Goal: Information Seeking & Learning: Compare options

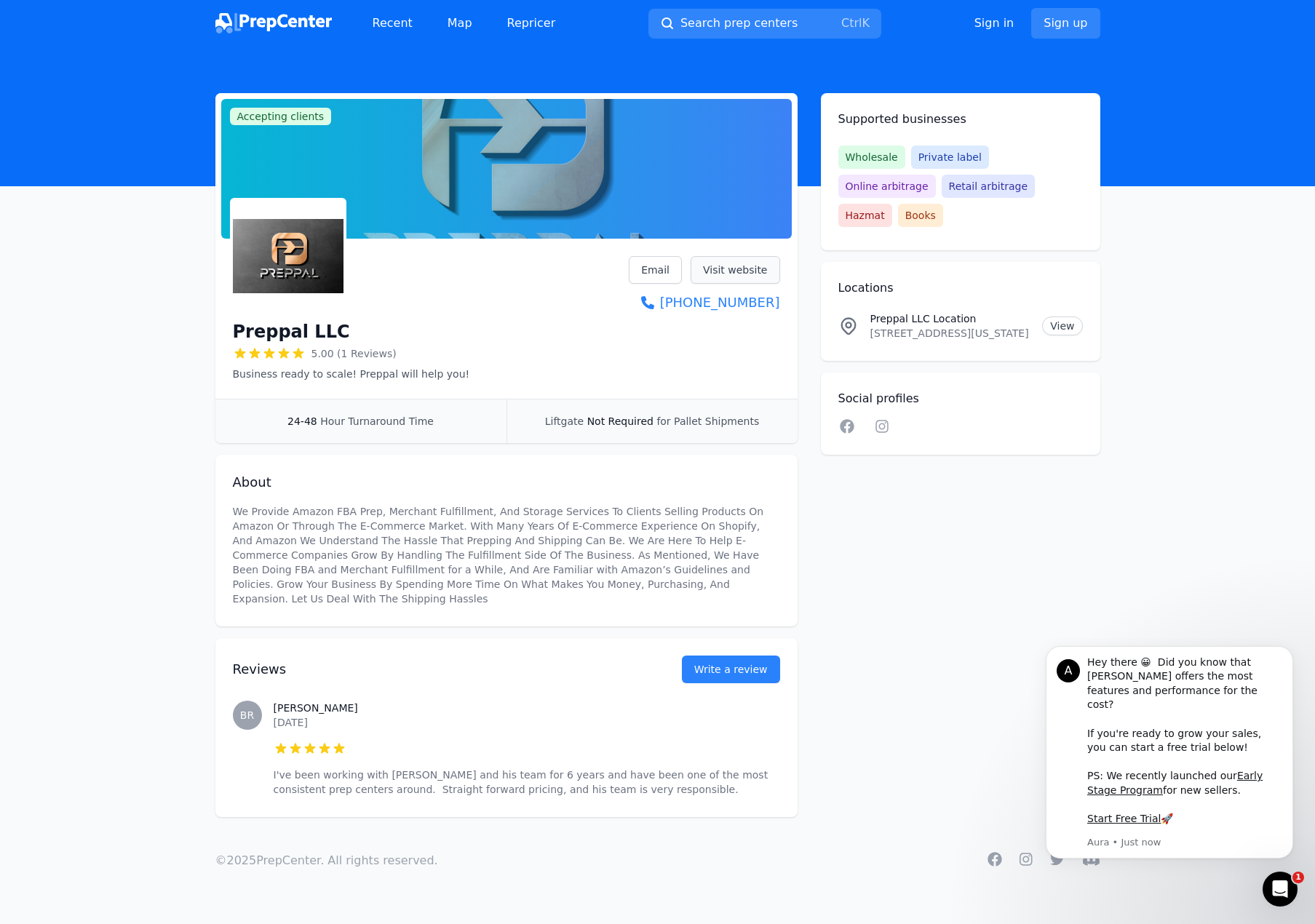
click at [740, 265] on link "Visit website" at bounding box center [735, 270] width 89 height 28
click at [407, 23] on link "Recent" at bounding box center [392, 24] width 63 height 30
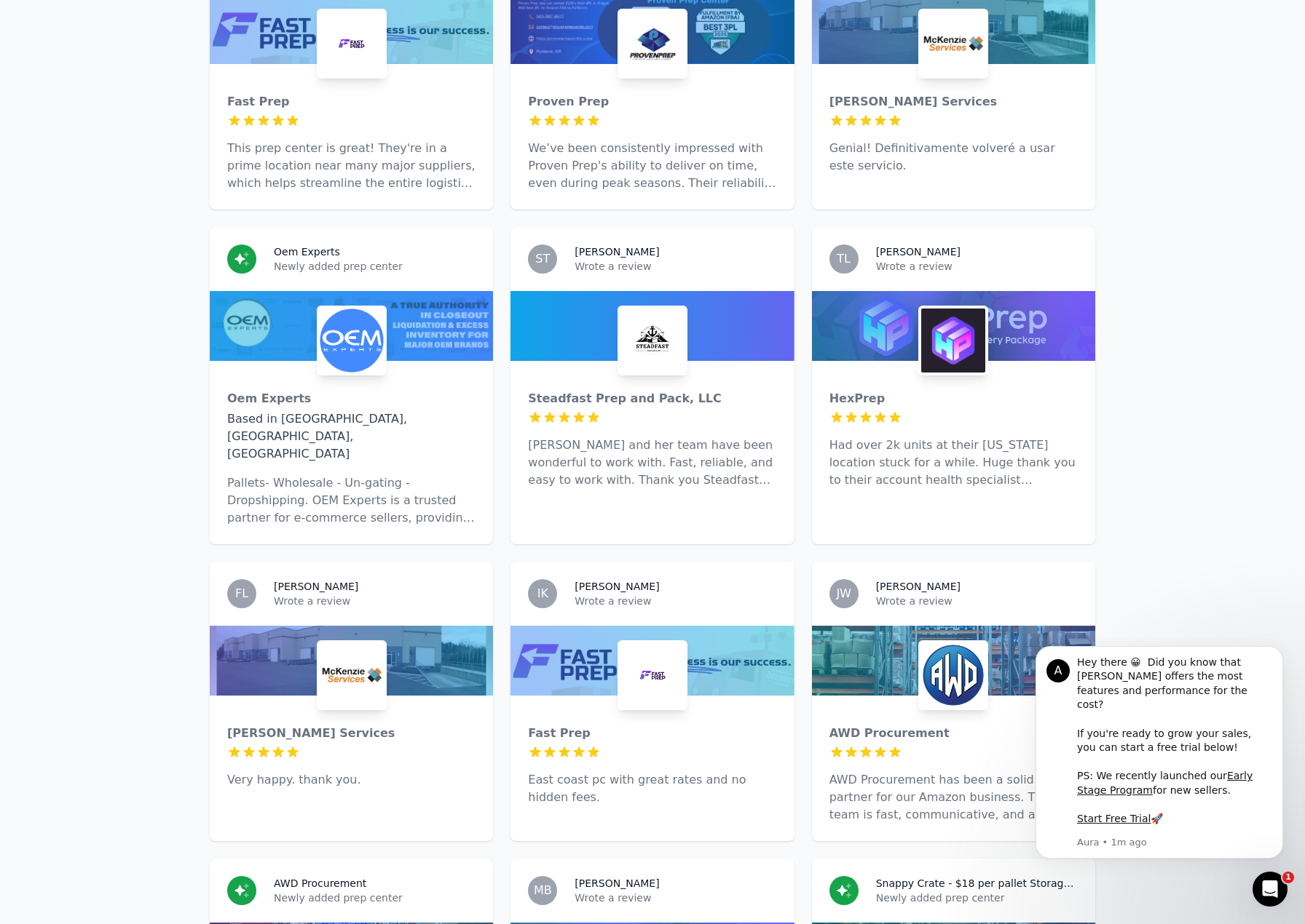
scroll to position [4076, 0]
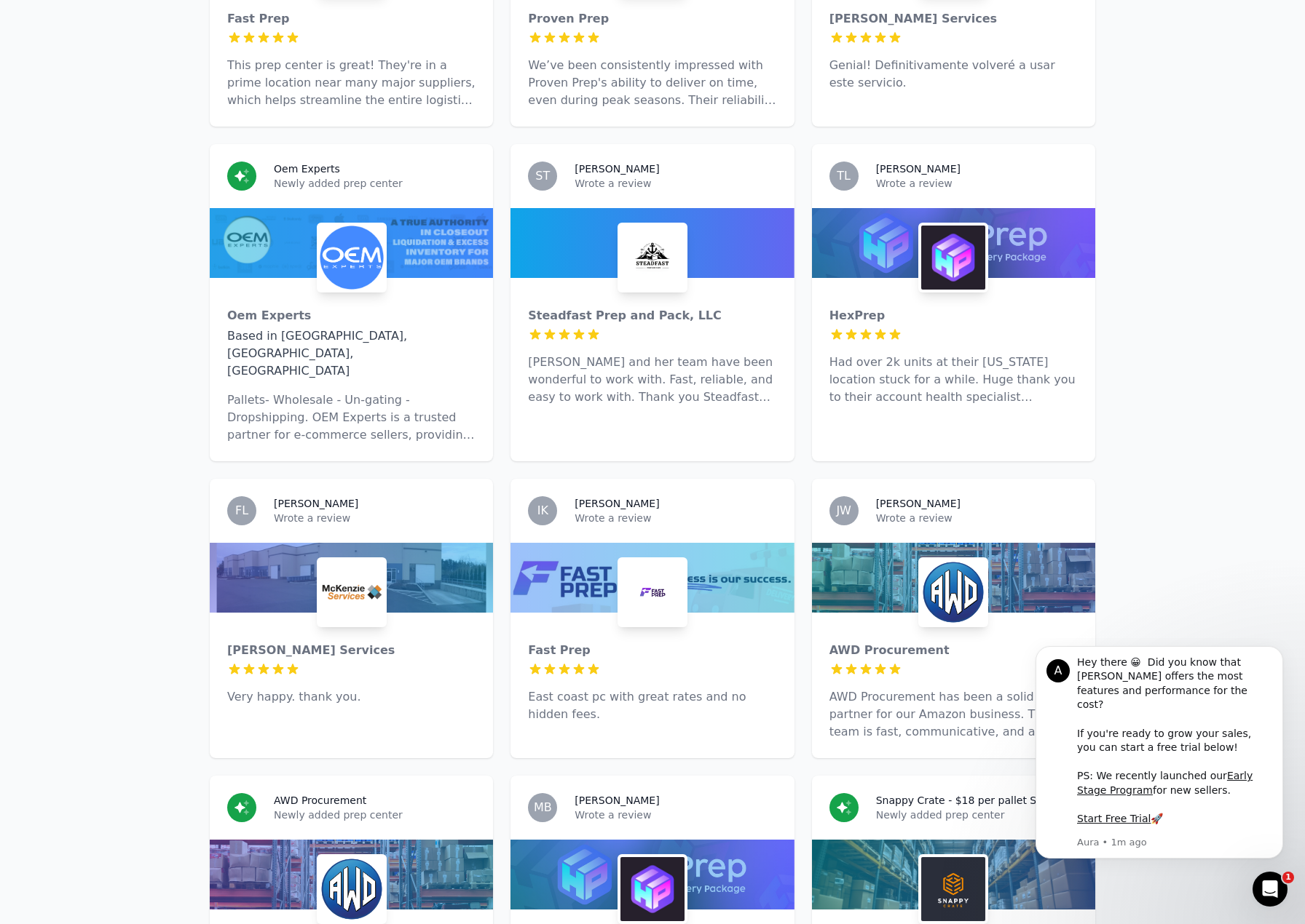
click at [700, 840] on div at bounding box center [651, 874] width 283 height 70
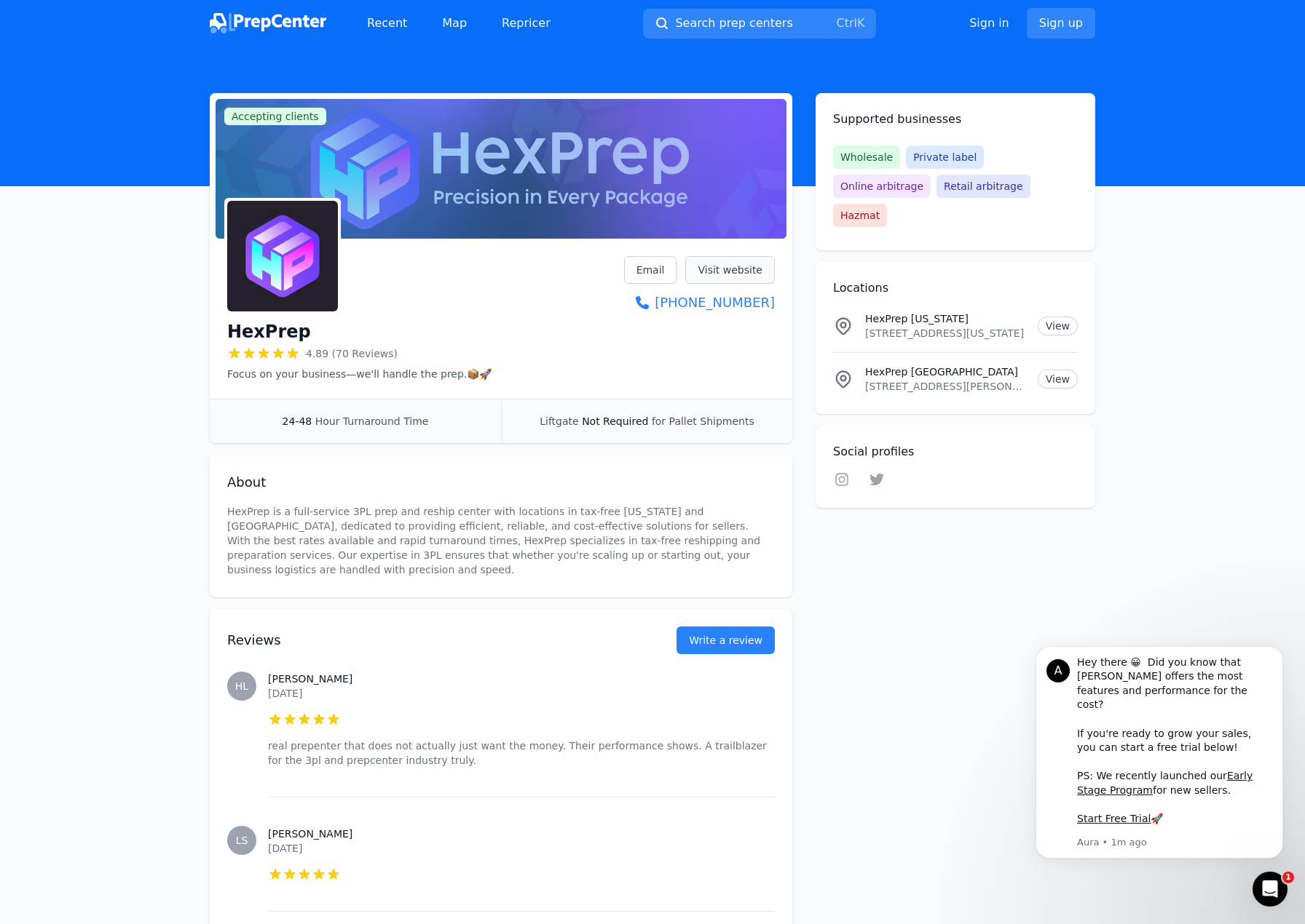
click at [748, 275] on link "Visit website" at bounding box center [729, 270] width 89 height 28
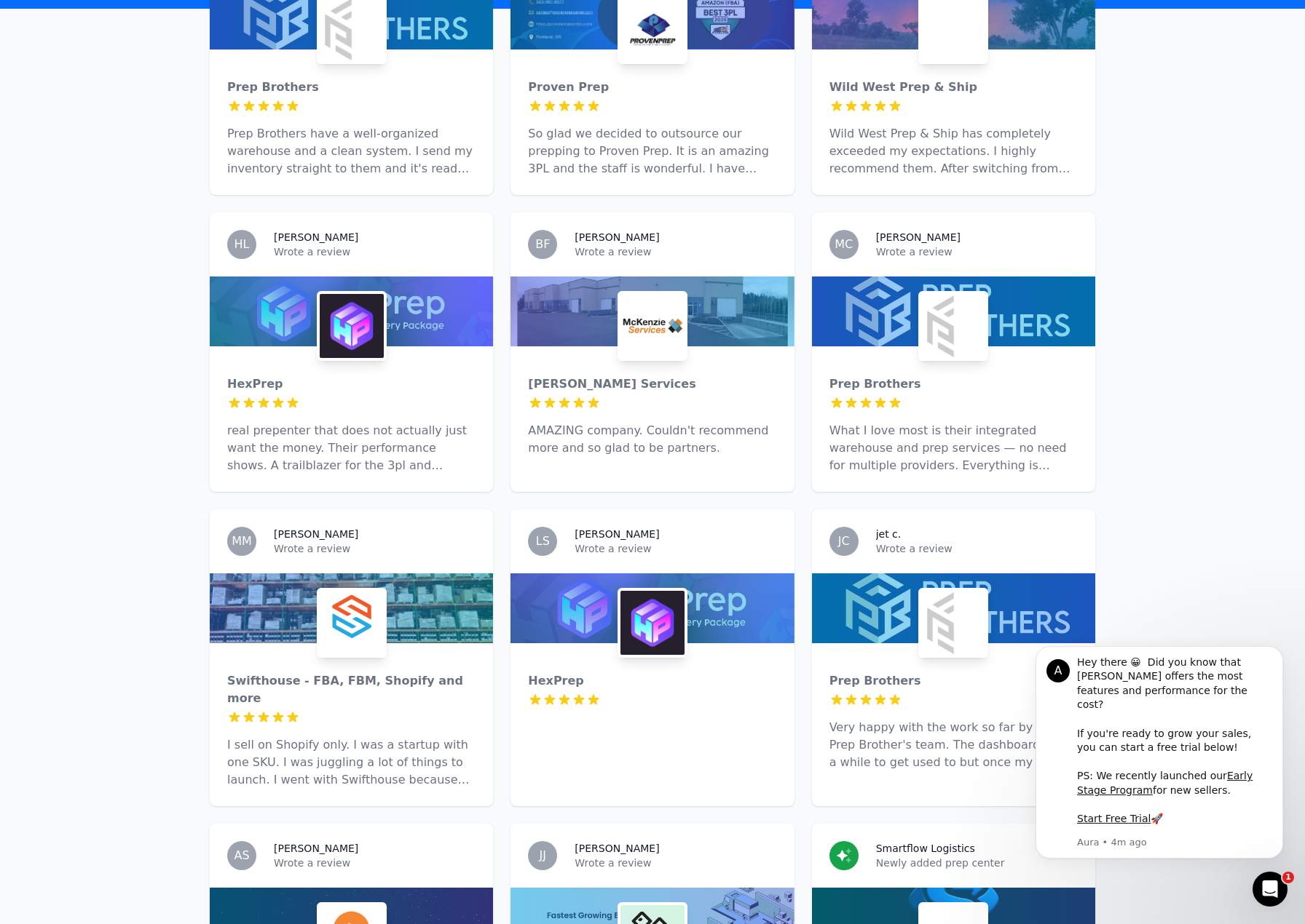
scroll to position [582, 0]
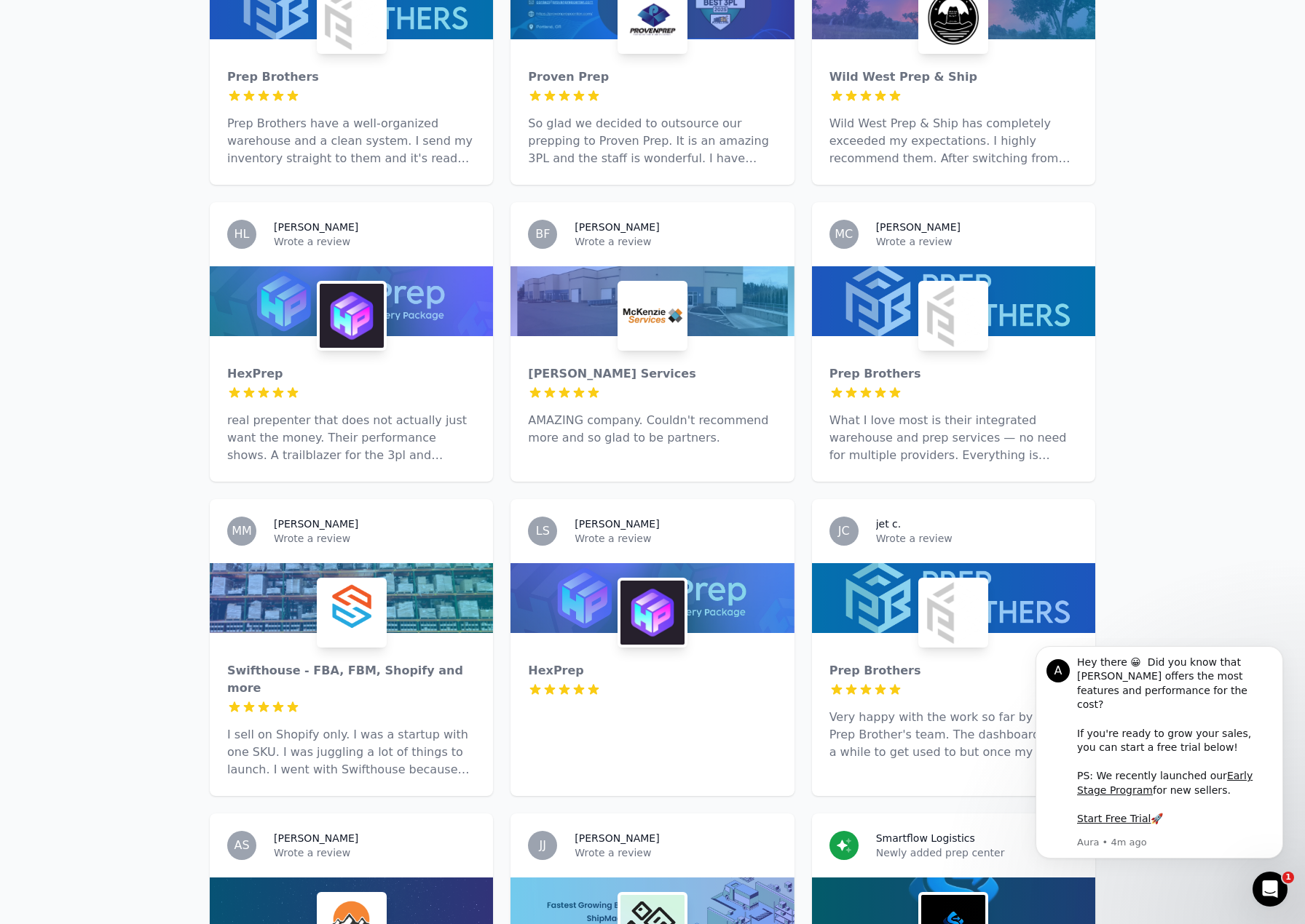
click at [956, 412] on p "What I love most is their integrated warehouse and prep services — no need for …" at bounding box center [953, 438] width 249 height 52
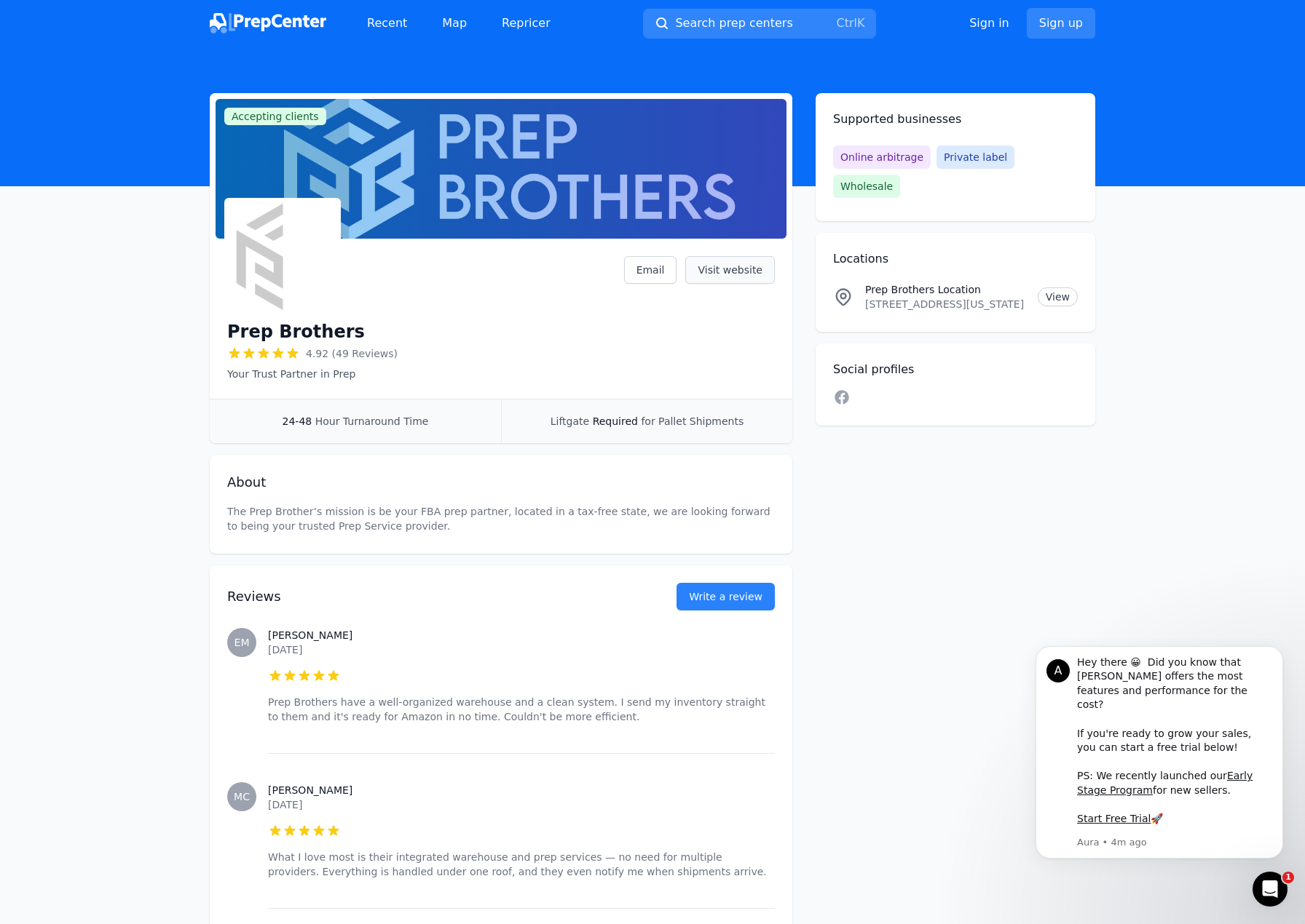
click at [722, 270] on link "Visit website" at bounding box center [729, 270] width 89 height 28
click at [442, 26] on link "Map" at bounding box center [454, 24] width 48 height 30
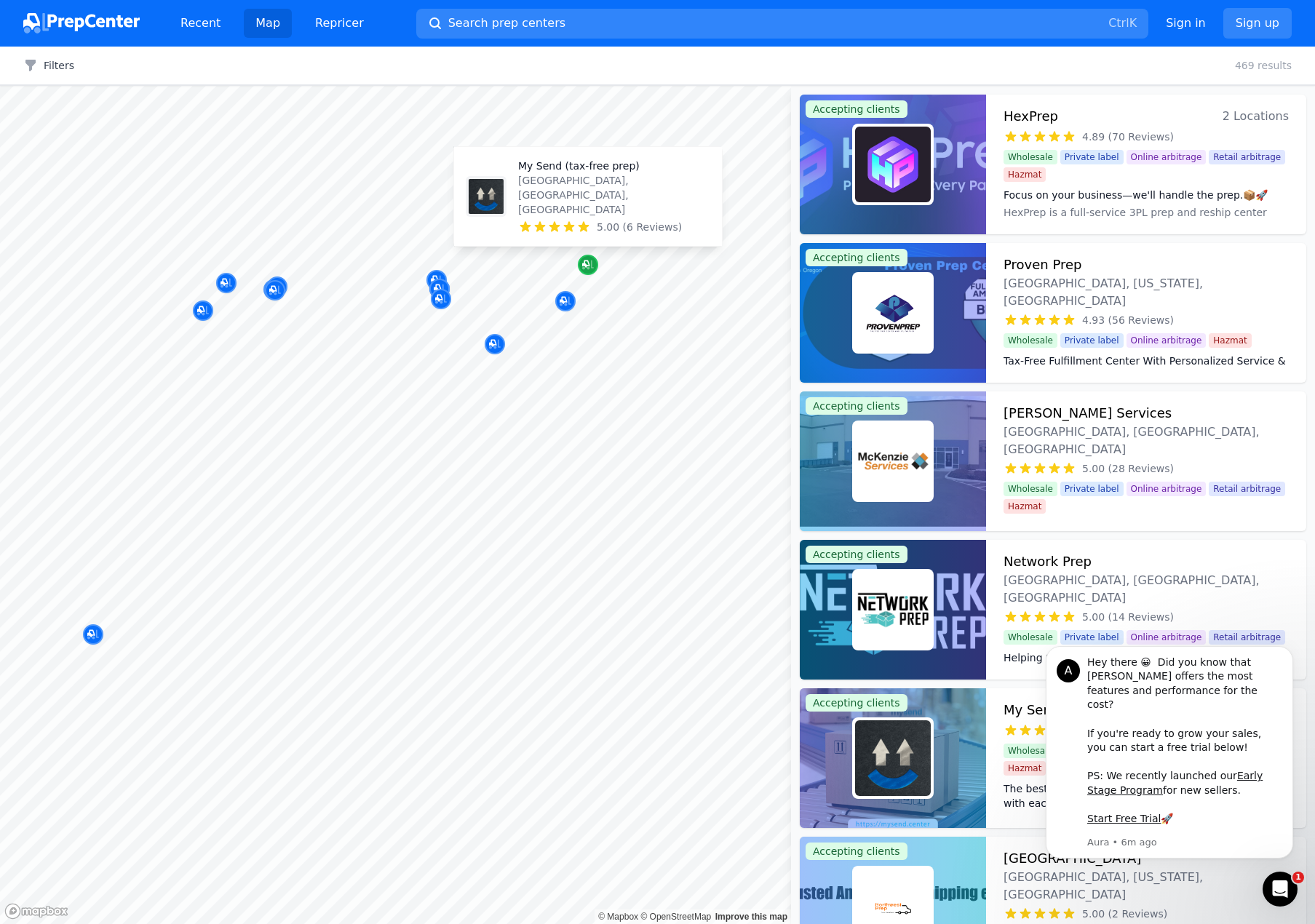
click at [589, 267] on icon "Map marker" at bounding box center [588, 265] width 11 height 15
click at [588, 264] on icon "Map marker" at bounding box center [588, 265] width 11 height 15
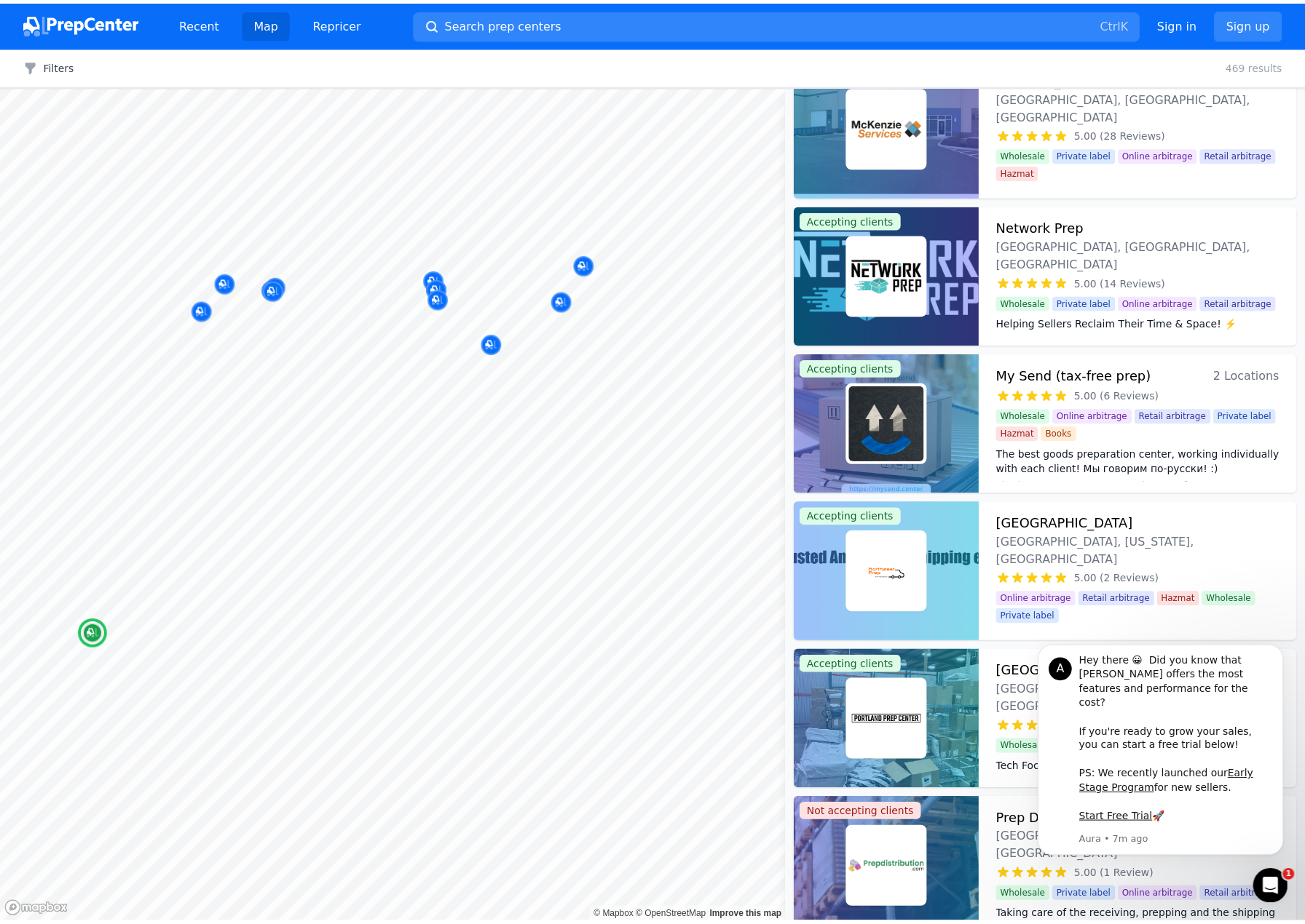
scroll to position [364, 0]
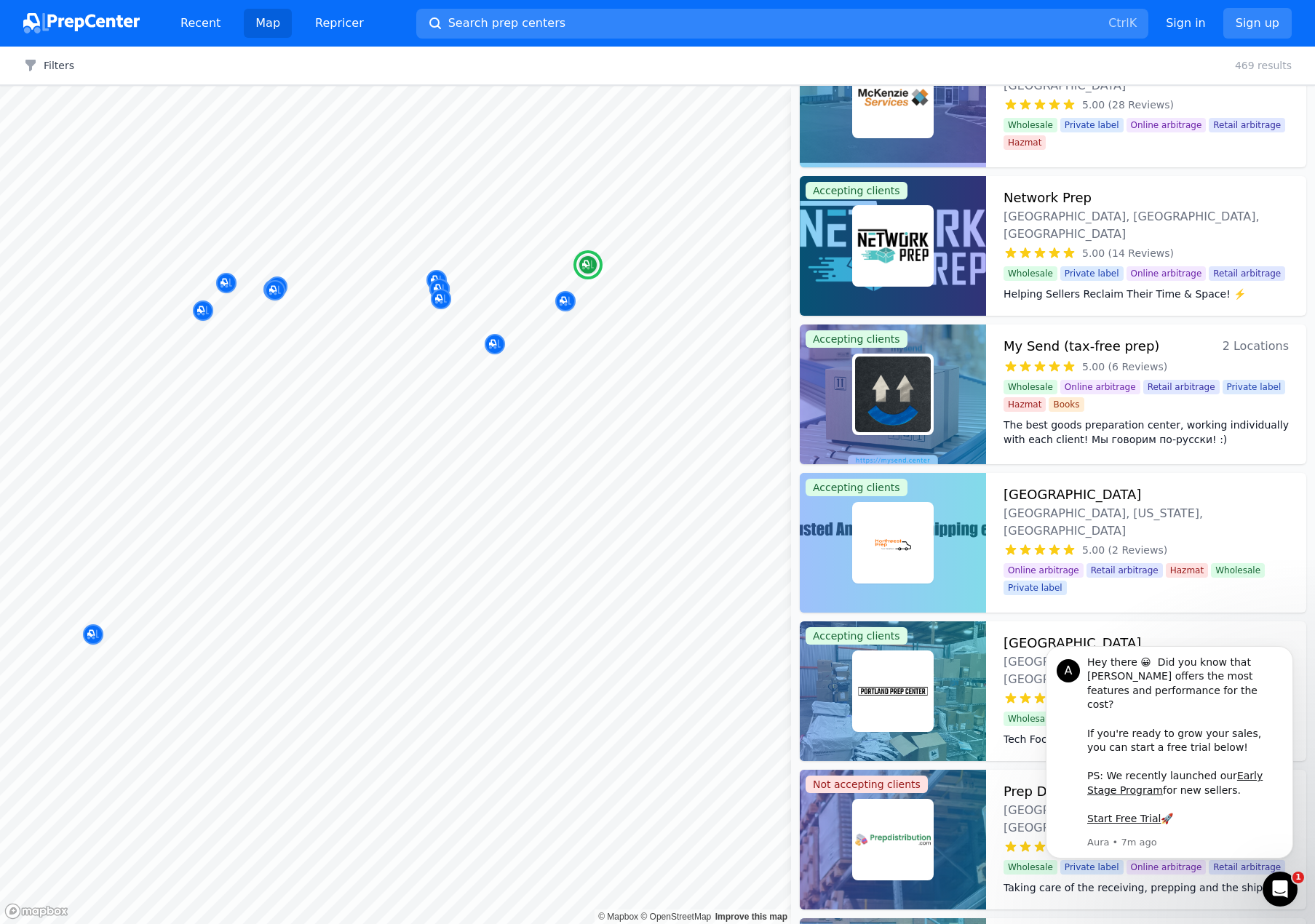
click at [946, 373] on div at bounding box center [892, 394] width 186 height 139
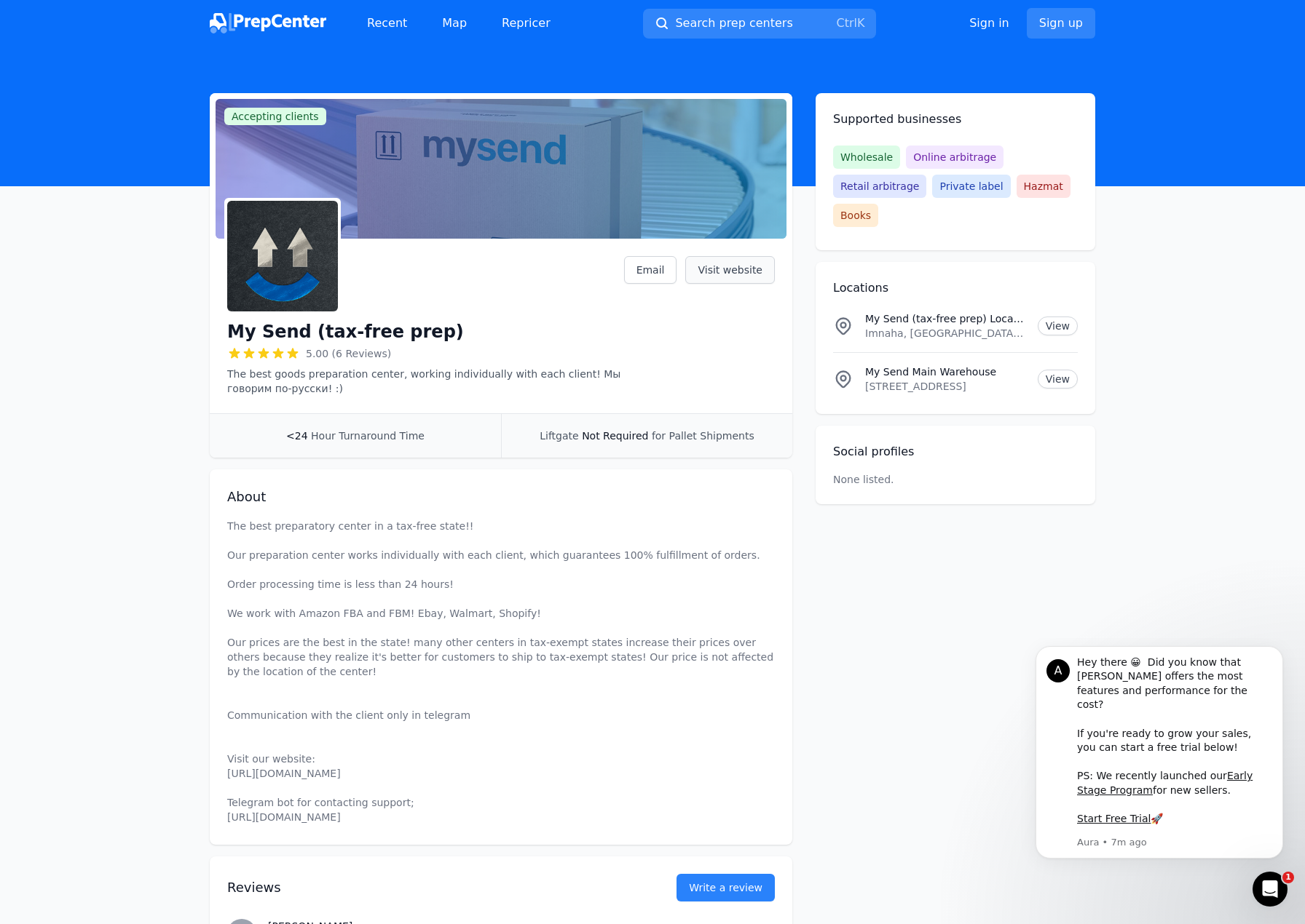
drag, startPoint x: 752, startPoint y: 288, endPoint x: 751, endPoint y: 278, distance: 10.0
click at [751, 284] on div "Email Visit website" at bounding box center [700, 274] width 151 height 36
click at [751, 277] on link "Visit website" at bounding box center [729, 270] width 89 height 28
